Goal: Find specific fact: Find specific fact

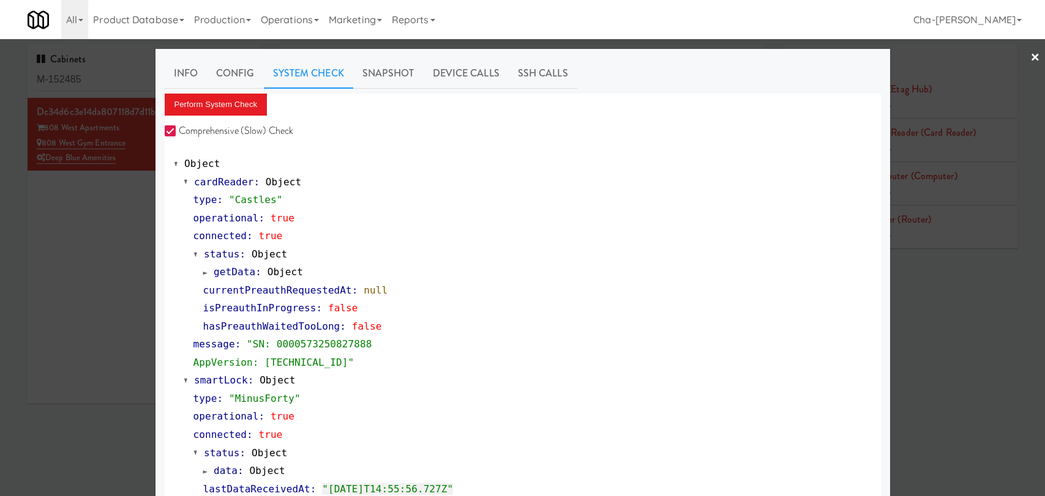
click at [56, 248] on div at bounding box center [522, 248] width 1045 height 496
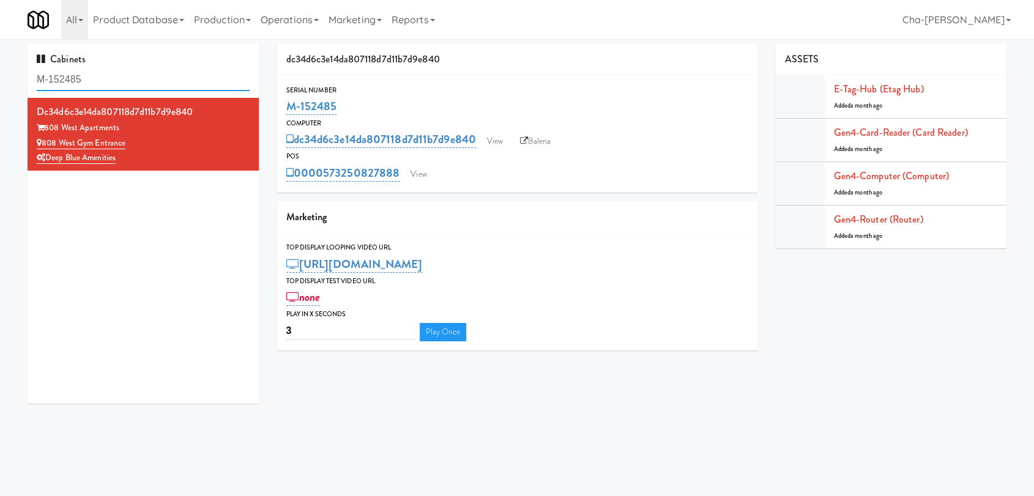
click at [103, 70] on input "M-152485" at bounding box center [143, 80] width 213 height 23
click at [114, 80] on input "M-152485" at bounding box center [143, 80] width 213 height 23
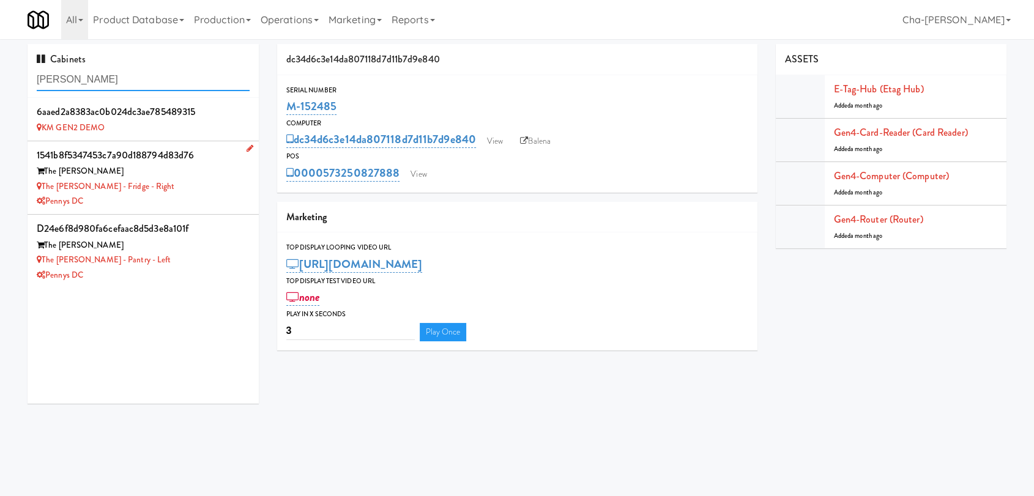
type input "[PERSON_NAME]"
click at [180, 189] on div "The [PERSON_NAME] - Fridge - Right" at bounding box center [143, 186] width 213 height 15
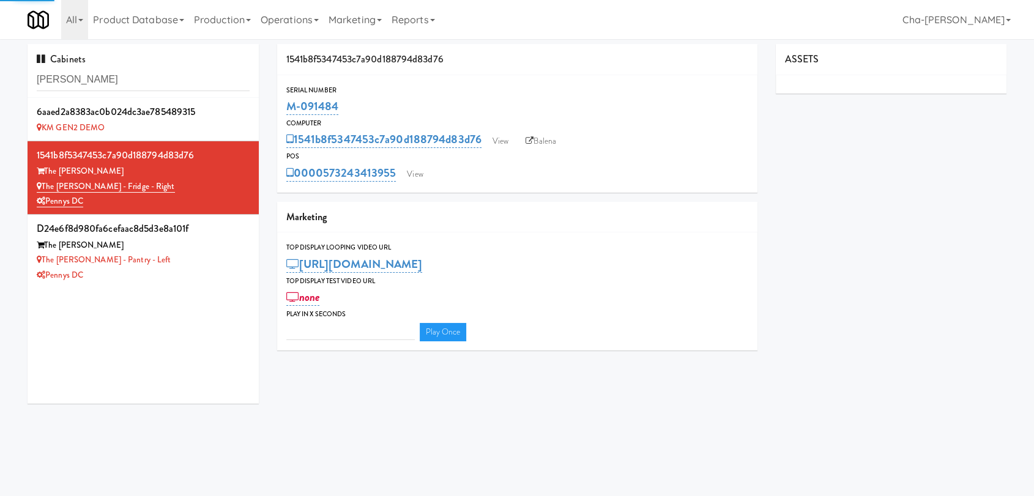
type input "3"
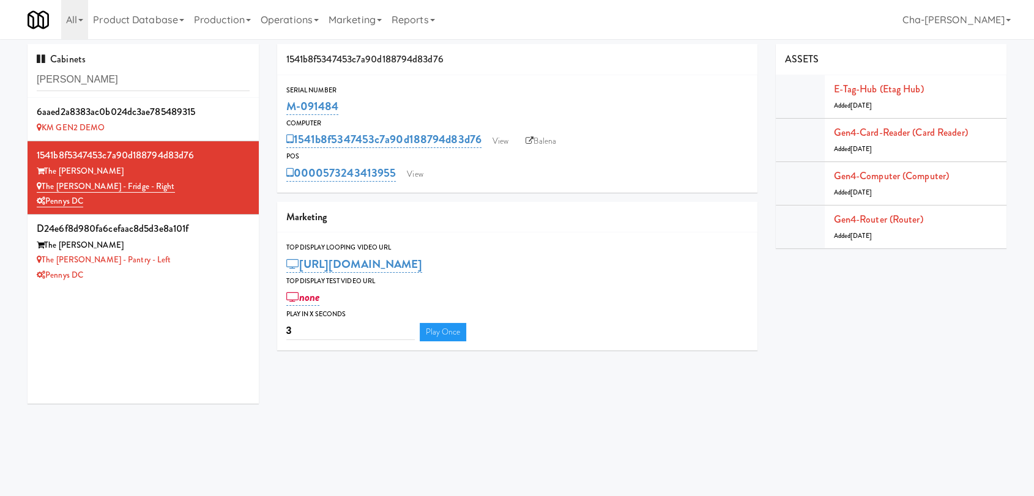
drag, startPoint x: 372, startPoint y: 105, endPoint x: 277, endPoint y: 110, distance: 95.6
click at [277, 110] on div "Serial Number M-091484" at bounding box center [517, 100] width 480 height 33
copy link "M-091484"
